Goal: Transaction & Acquisition: Register for event/course

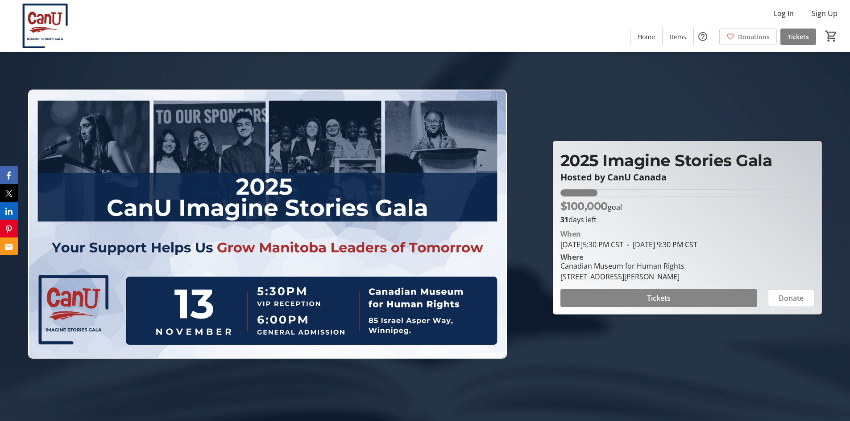
click at [706, 293] on span at bounding box center [658, 298] width 197 height 21
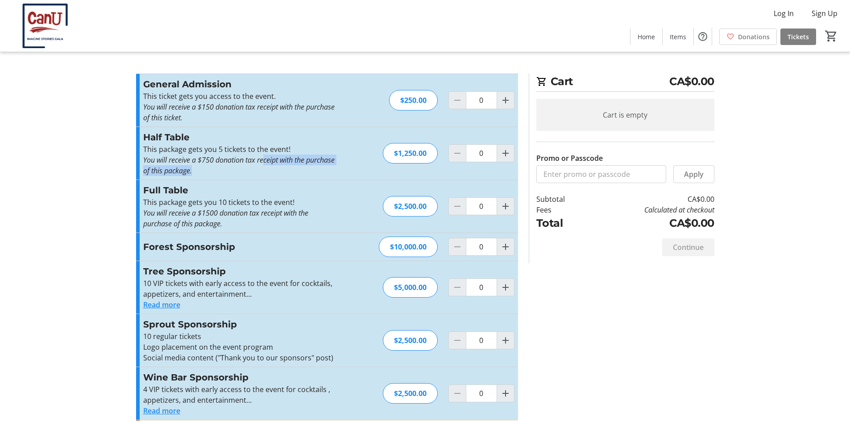
drag, startPoint x: 269, startPoint y: 160, endPoint x: 344, endPoint y: 165, distance: 75.6
click at [344, 165] on div "Half Table This package gets you 5 tickets to the event! You will receive a $75…" at bounding box center [327, 153] width 382 height 53
drag, startPoint x: 198, startPoint y: 105, endPoint x: 181, endPoint y: 120, distance: 23.1
click at [181, 120] on em "You will receive a $150 donation tax receipt with the purchase of this ticket." at bounding box center [238, 112] width 191 height 21
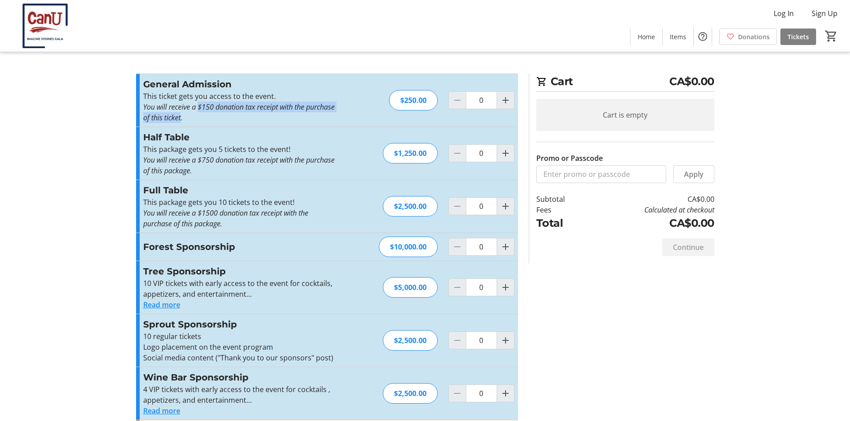
click at [181, 120] on em "You will receive a $150 donation tax receipt with the purchase of this ticket." at bounding box center [238, 112] width 191 height 21
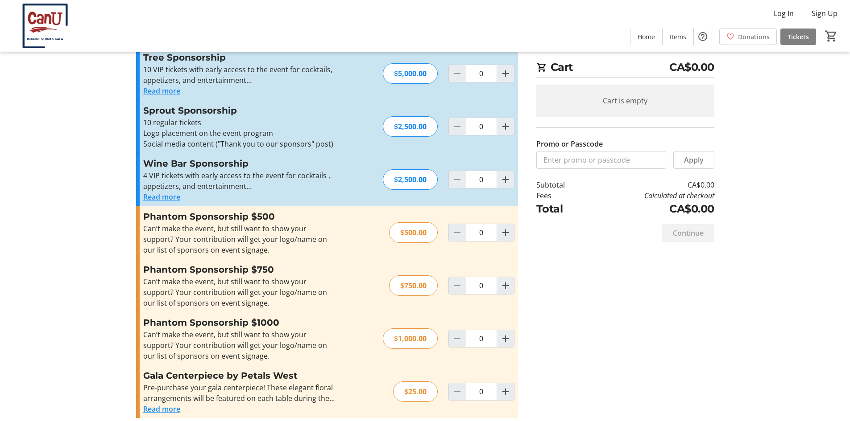
scroll to position [222, 0]
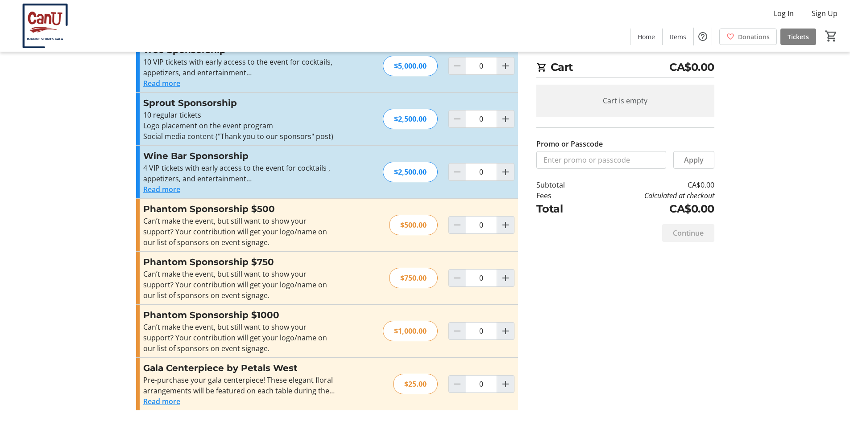
click at [153, 404] on button "Read more" at bounding box center [161, 401] width 37 height 11
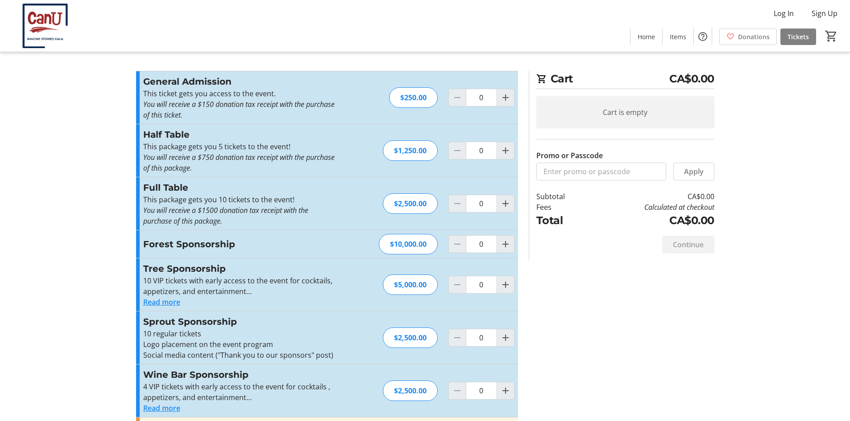
scroll to position [0, 0]
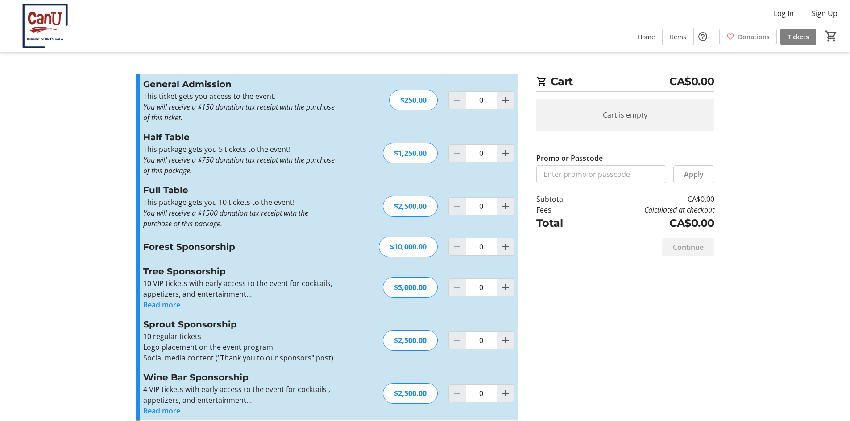
click at [37, 26] on img at bounding box center [44, 26] width 79 height 45
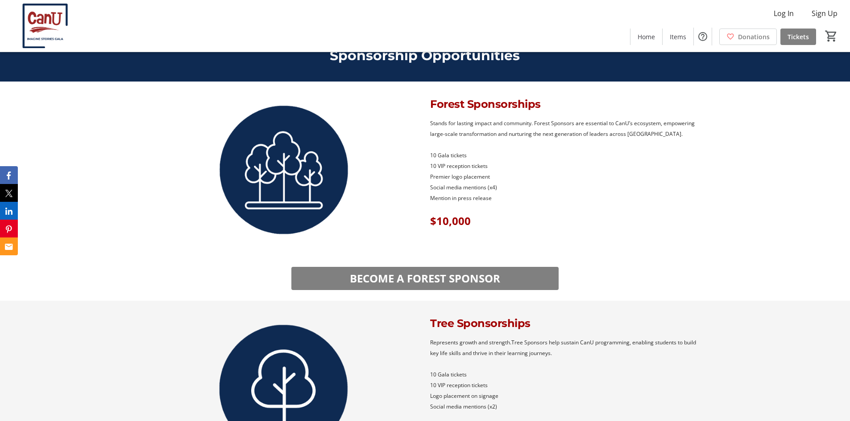
scroll to position [1026, 0]
